Goal: Find specific page/section: Find specific page/section

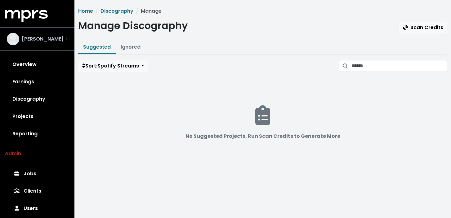
click at [53, 43] on div "[PERSON_NAME]" at bounding box center [37, 39] width 61 height 12
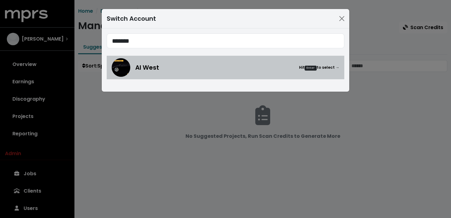
type input "*******"
click at [190, 72] on div "Al West Hit Enter to select →" at bounding box center [237, 67] width 204 height 9
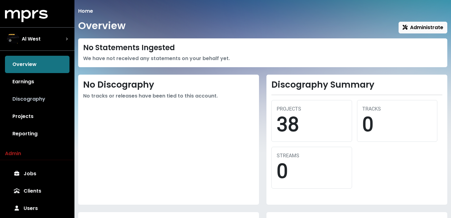
click at [44, 97] on link "Discography" at bounding box center [37, 99] width 65 height 17
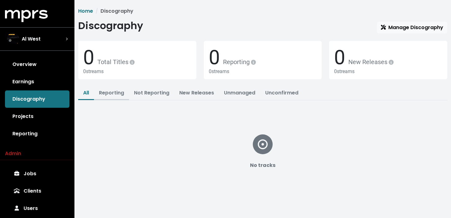
click at [113, 94] on link "Reporting" at bounding box center [111, 92] width 25 height 7
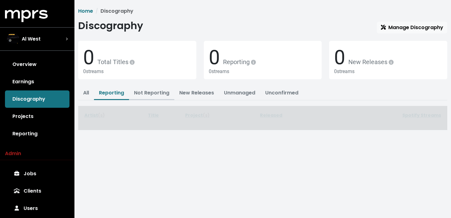
click at [146, 94] on link "Not Reporting" at bounding box center [151, 92] width 35 height 7
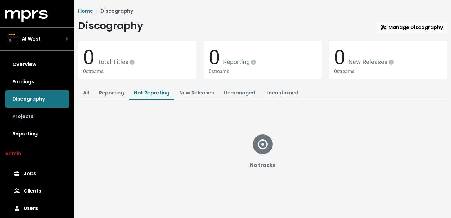
click at [50, 113] on link "Projects" at bounding box center [37, 116] width 65 height 17
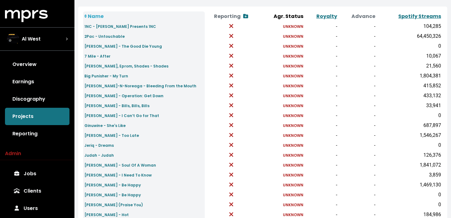
scroll to position [74, 0]
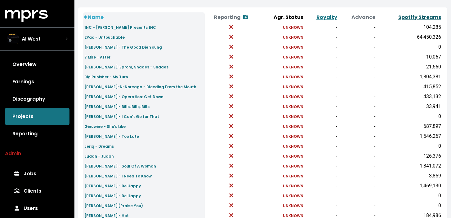
click at [431, 17] on link "Spotify Streams" at bounding box center [419, 17] width 43 height 7
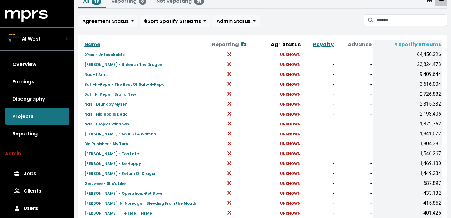
scroll to position [53, 0]
